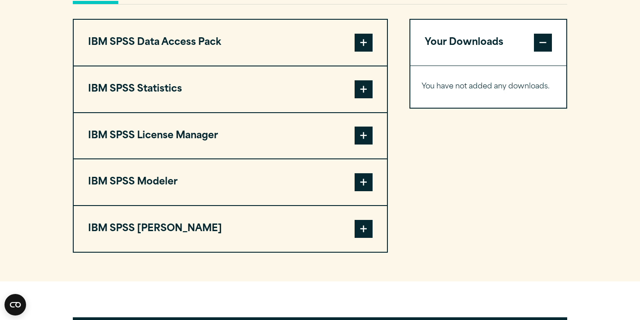
scroll to position [687, 0]
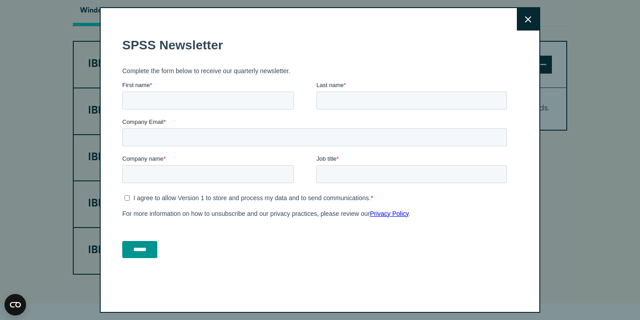
click at [531, 19] on button "Close" at bounding box center [528, 19] width 22 height 22
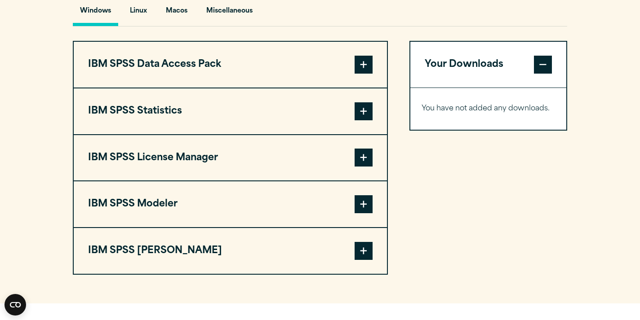
click at [354, 63] on button "IBM SPSS Data Access Pack" at bounding box center [230, 65] width 313 height 46
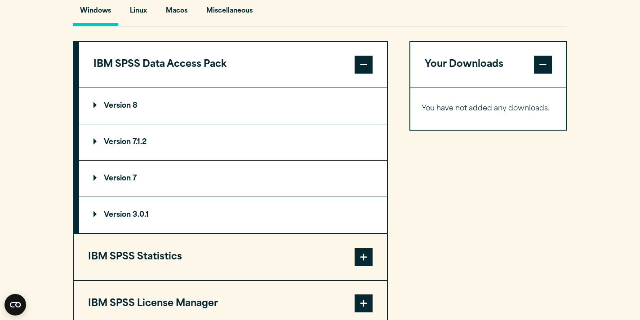
click at [158, 117] on summary "Version 8" at bounding box center [233, 106] width 308 height 36
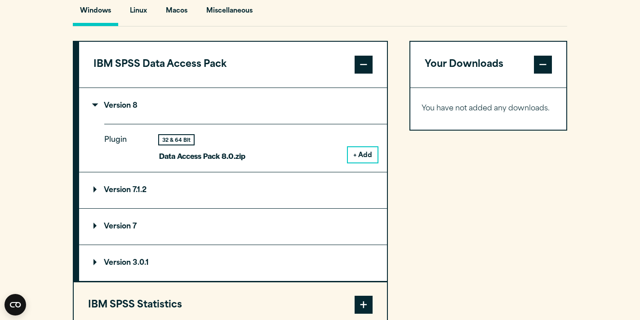
click at [142, 111] on summary "Version 8" at bounding box center [233, 106] width 308 height 36
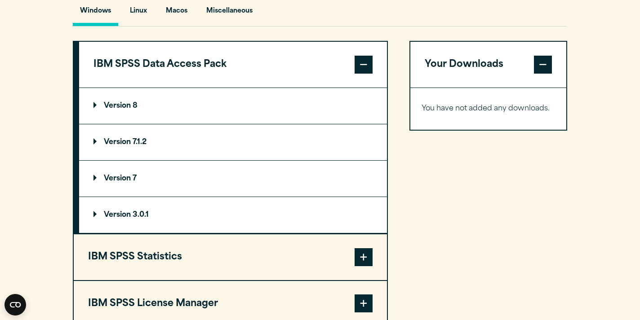
click at [142, 169] on summary "Version 7" at bounding box center [233, 179] width 308 height 36
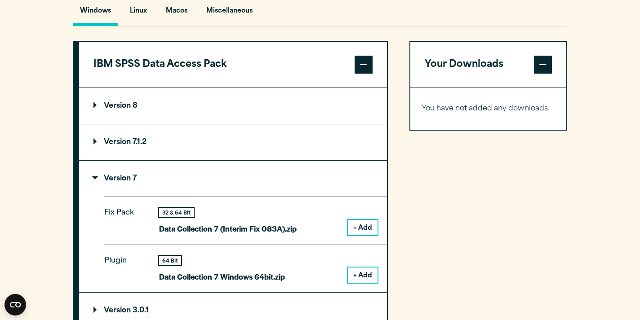
click at [144, 152] on summary "Version 7.1.2" at bounding box center [233, 142] width 308 height 36
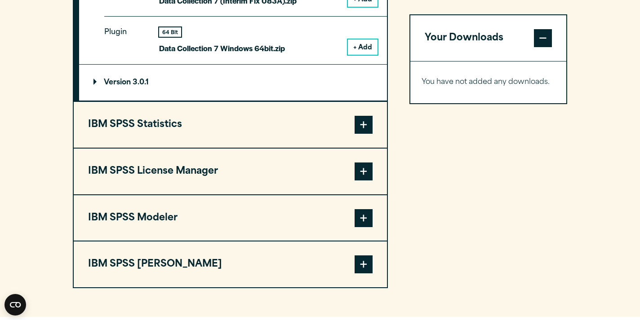
scroll to position [1037, 0]
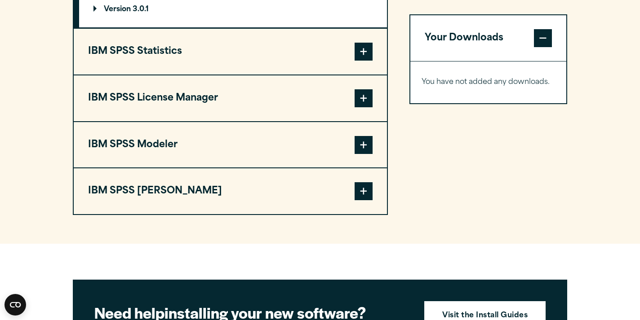
click at [296, 53] on button "IBM SPSS Statistics" at bounding box center [230, 52] width 313 height 46
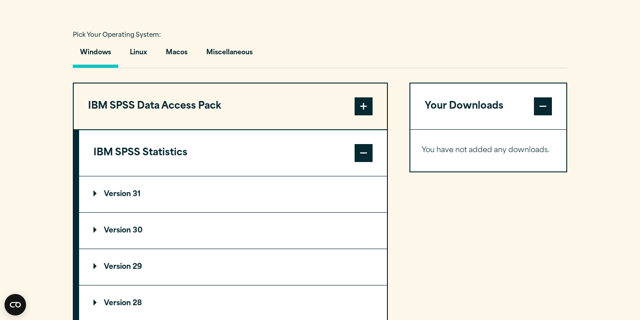
scroll to position [631, 0]
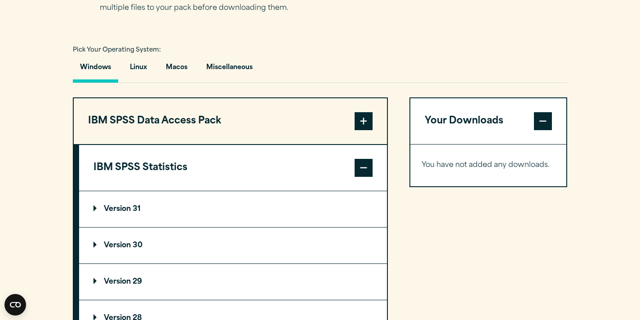
click at [169, 217] on summary "Version 31" at bounding box center [233, 209] width 308 height 36
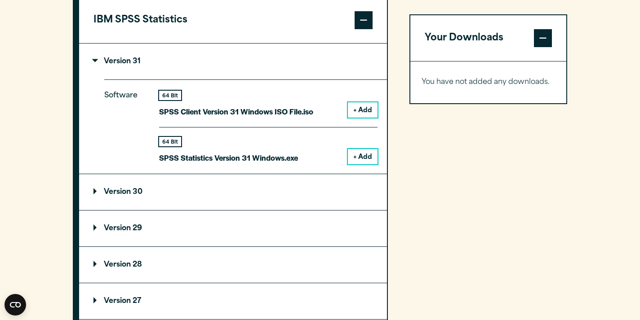
scroll to position [779, 0]
click at [217, 195] on summary "Version 30" at bounding box center [233, 192] width 308 height 36
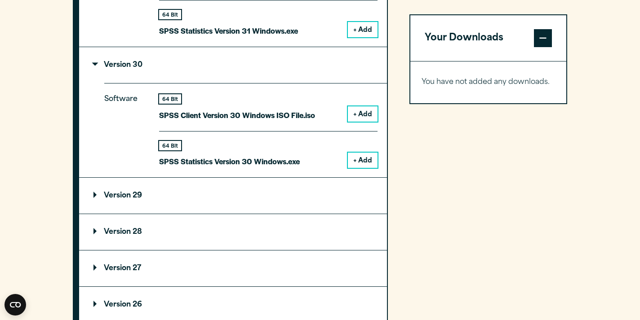
click at [216, 196] on summary "Version 29" at bounding box center [233, 196] width 308 height 36
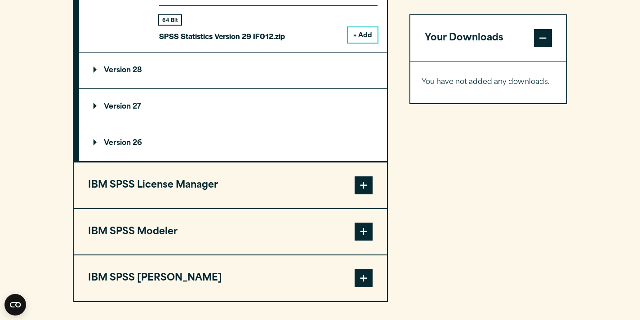
scroll to position [1770, 0]
click at [200, 58] on summary "Version 28" at bounding box center [233, 71] width 308 height 36
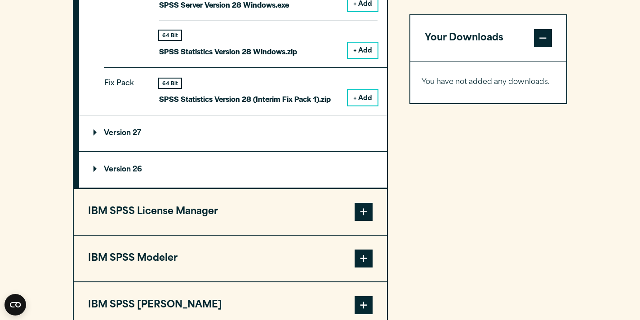
scroll to position [1982, 0]
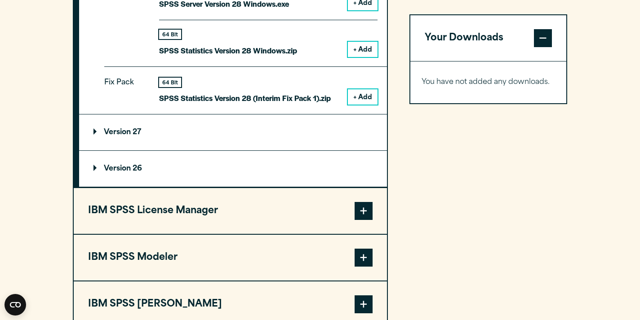
click at [178, 140] on summary "Version 27" at bounding box center [233, 133] width 308 height 36
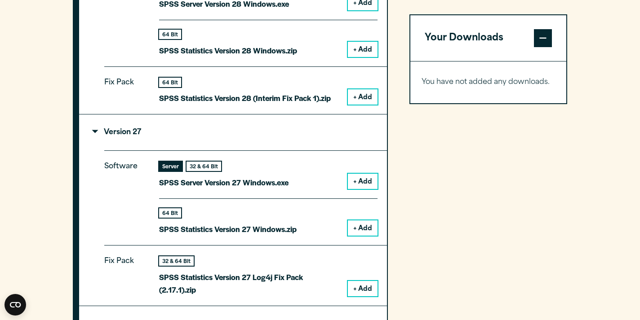
scroll to position [2109, 0]
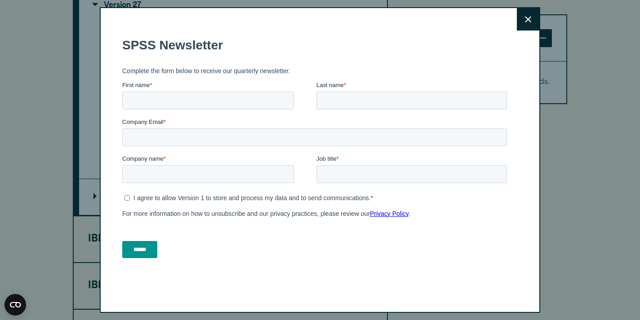
click at [537, 19] on button "Close" at bounding box center [528, 19] width 22 height 22
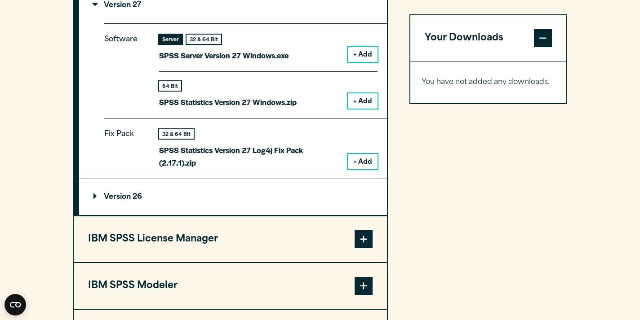
scroll to position [2088, 0]
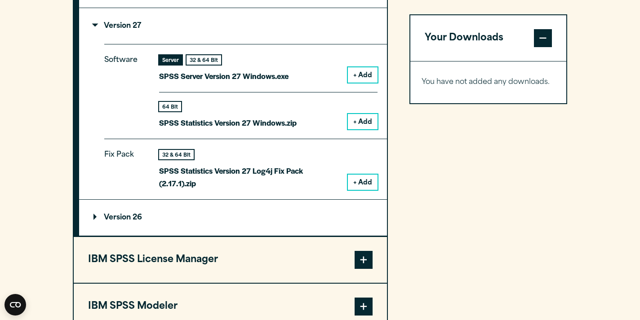
click at [164, 201] on summary "Version 26" at bounding box center [233, 218] width 308 height 36
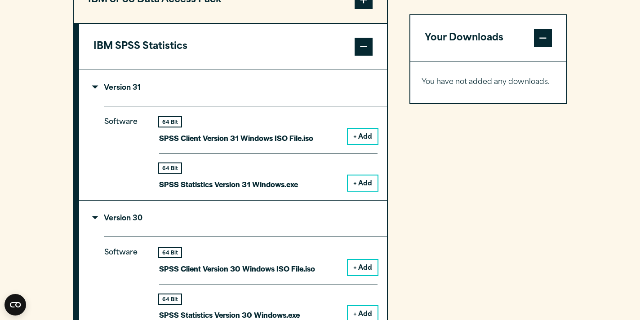
scroll to position [753, 0]
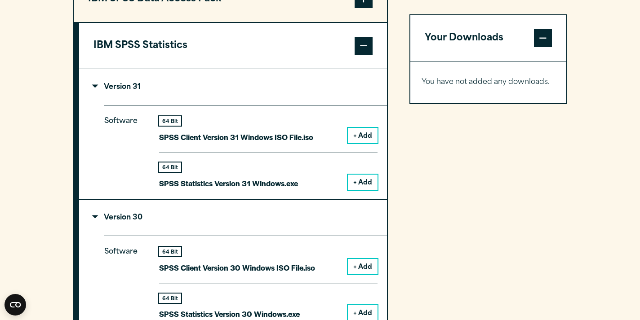
click at [362, 137] on button "+ Add" at bounding box center [363, 135] width 30 height 15
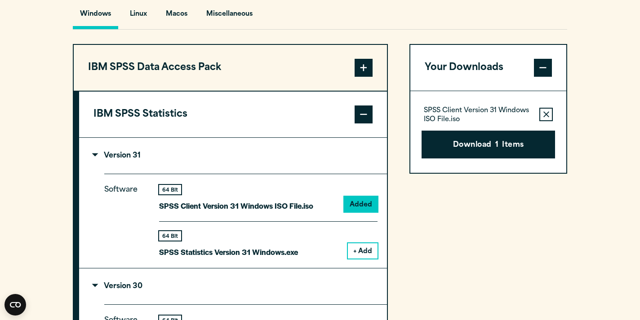
scroll to position [682, 0]
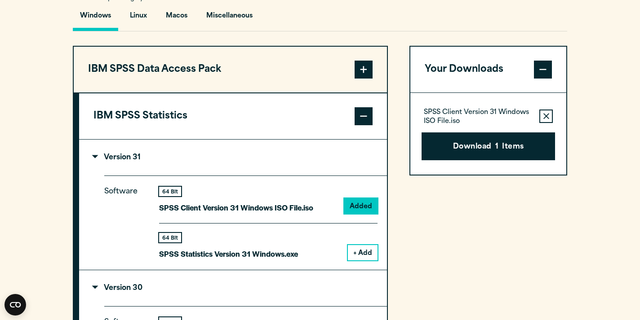
click at [116, 157] on p "Version 31" at bounding box center [116, 157] width 47 height 7
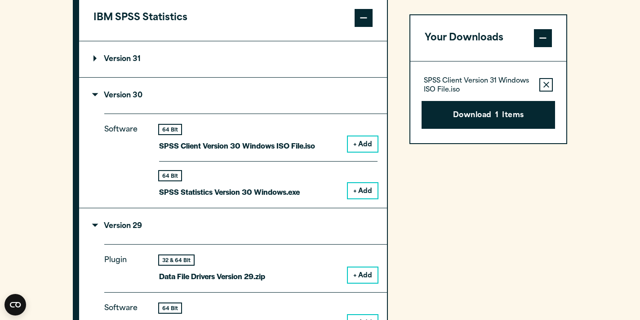
scroll to position [800, 0]
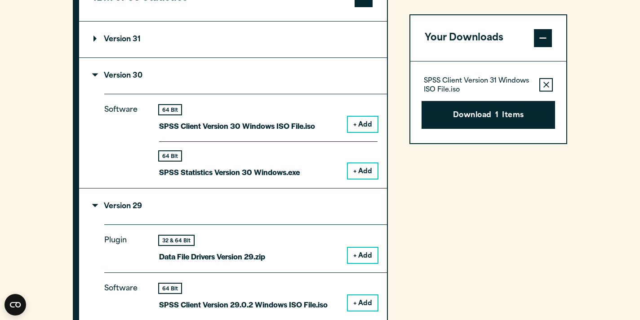
click at [143, 211] on summary "Version 29" at bounding box center [233, 207] width 308 height 36
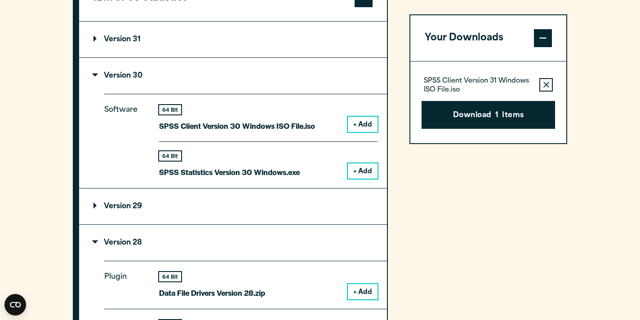
click at [125, 249] on summary "Version 28" at bounding box center [233, 243] width 308 height 36
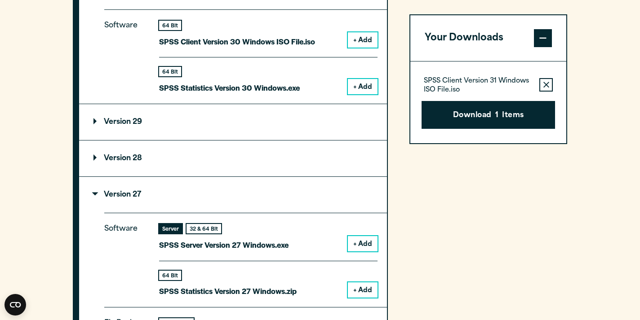
scroll to position [891, 0]
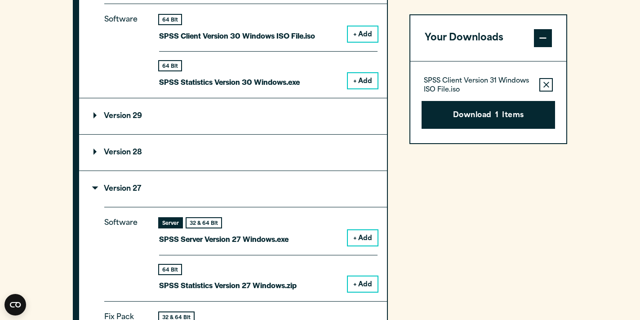
click at [124, 182] on summary "Version 27" at bounding box center [233, 189] width 308 height 36
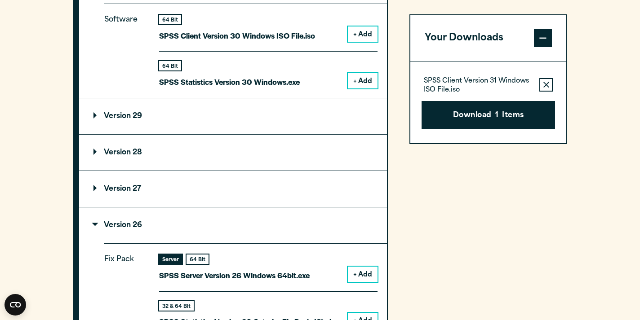
click at [127, 226] on p "Version 26" at bounding box center [117, 225] width 49 height 7
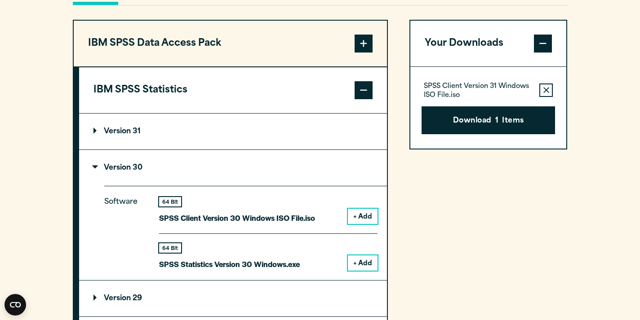
scroll to position [709, 0]
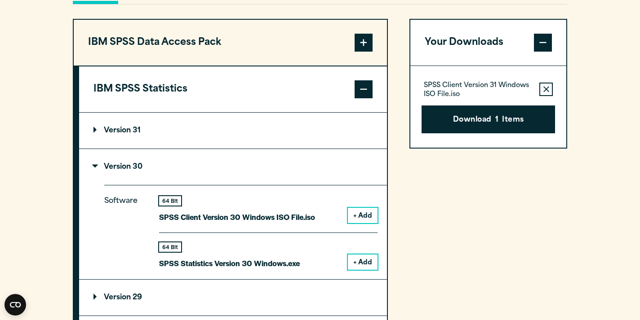
click at [336, 49] on button "IBM SPSS Data Access Pack" at bounding box center [230, 43] width 313 height 46
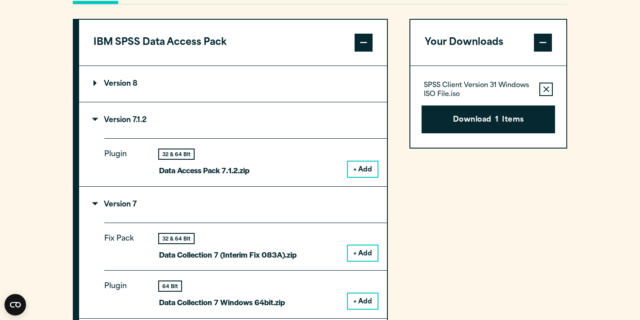
click at [250, 125] on summary "Version 7.1.2" at bounding box center [233, 120] width 308 height 36
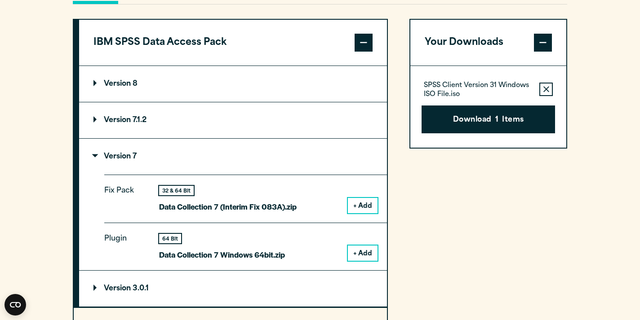
click at [222, 160] on summary "Version 7" at bounding box center [233, 157] width 308 height 36
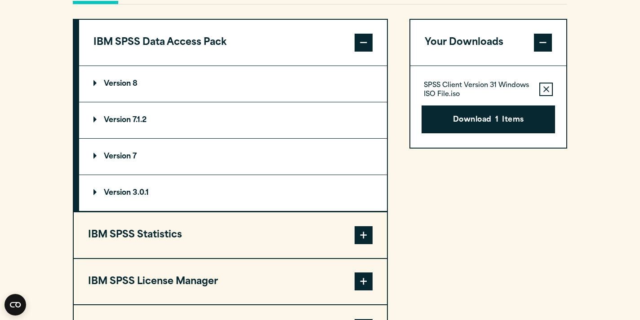
click at [215, 188] on summary "Version 3.0.1" at bounding box center [233, 193] width 308 height 36
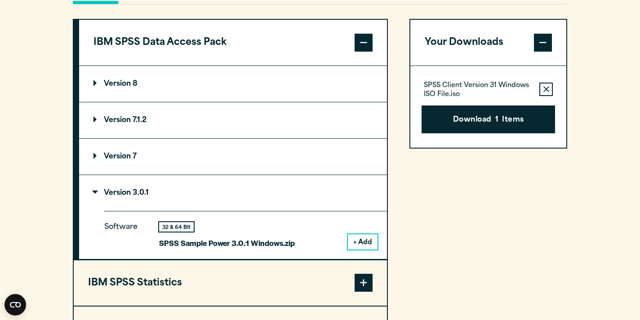
click at [215, 188] on summary "Version 3.0.1" at bounding box center [233, 193] width 308 height 36
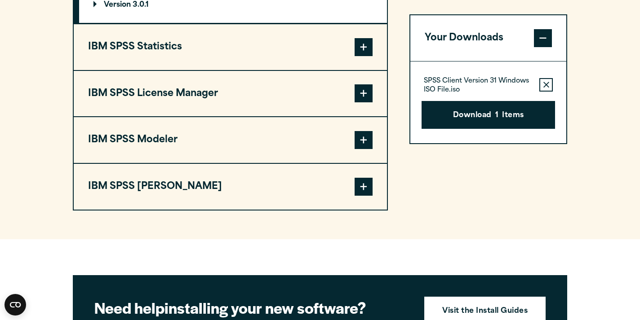
scroll to position [898, 0]
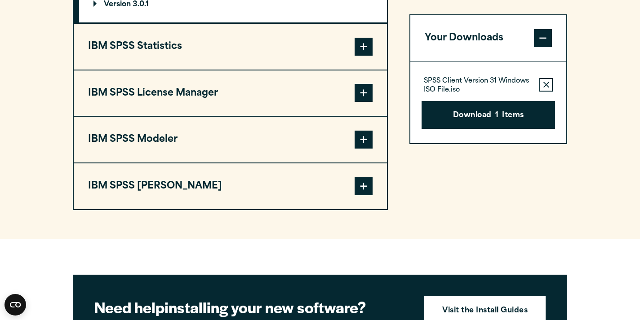
click at [264, 46] on button "IBM SPSS Statistics" at bounding box center [230, 47] width 313 height 46
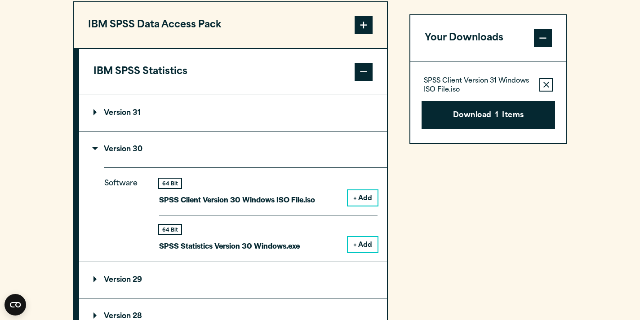
scroll to position [718, 0]
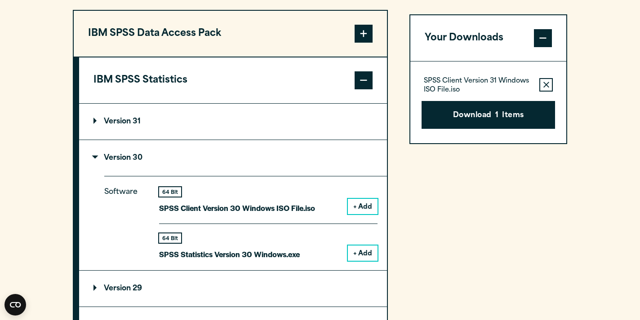
click at [546, 85] on icon "button" at bounding box center [546, 85] width 6 height 6
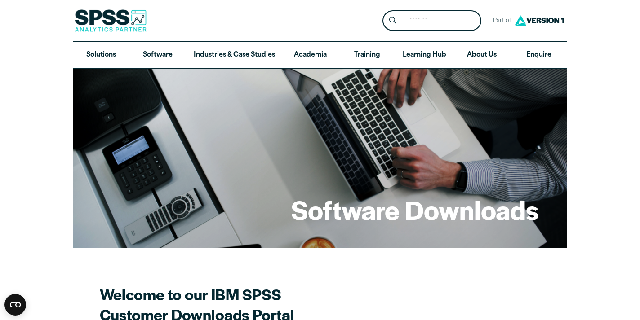
scroll to position [0, 0]
